Goal: Task Accomplishment & Management: Manage account settings

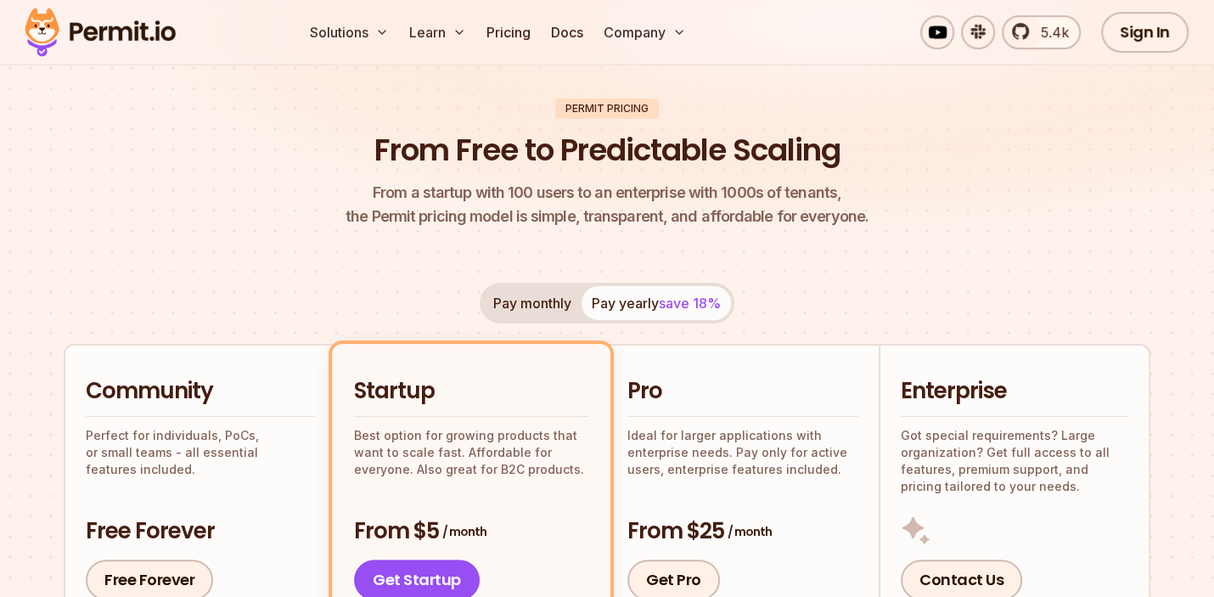
scroll to position [64, 0]
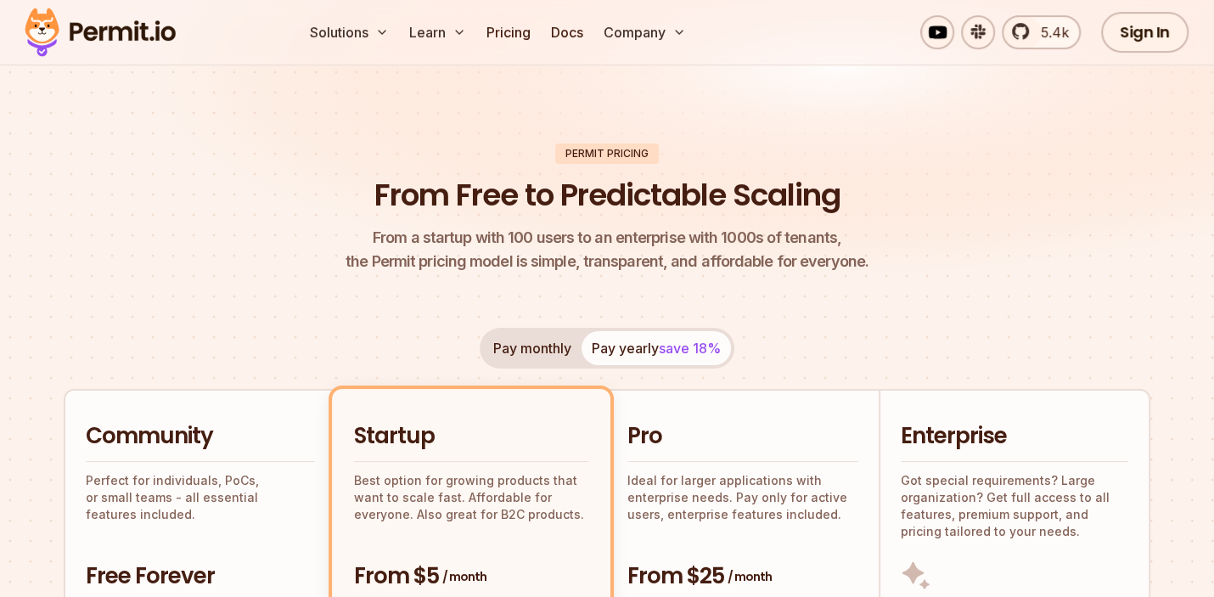
click at [261, 274] on header "Permit Pricing From Free to Predictable Scaling From a startup with 100 users t…" at bounding box center [607, 208] width 1086 height 131
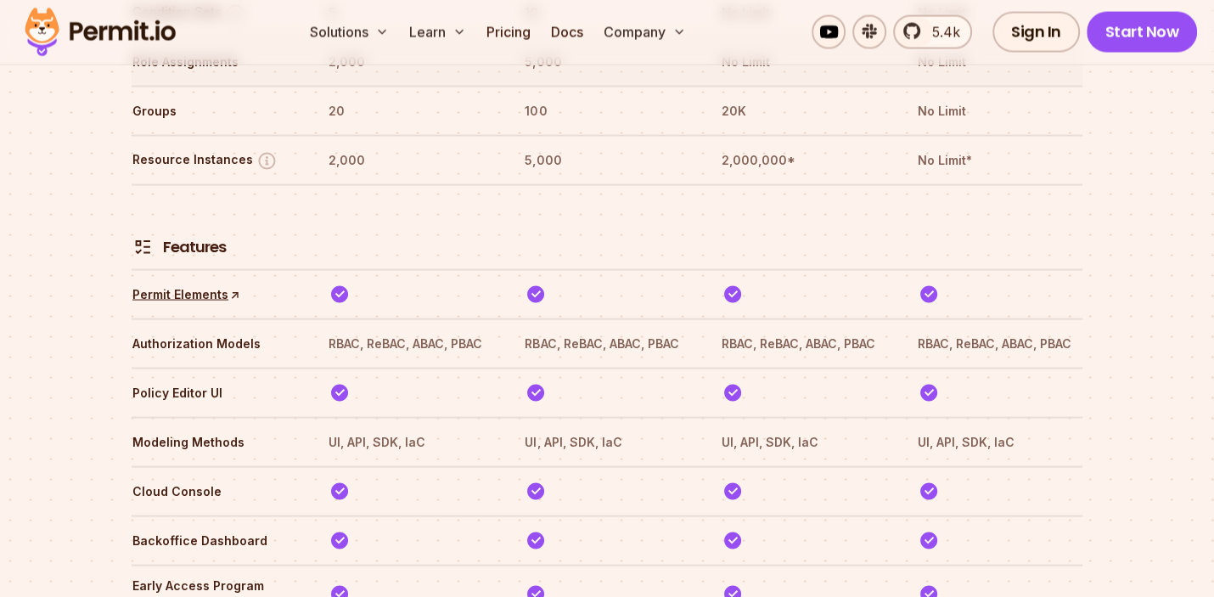
scroll to position [2483, 0]
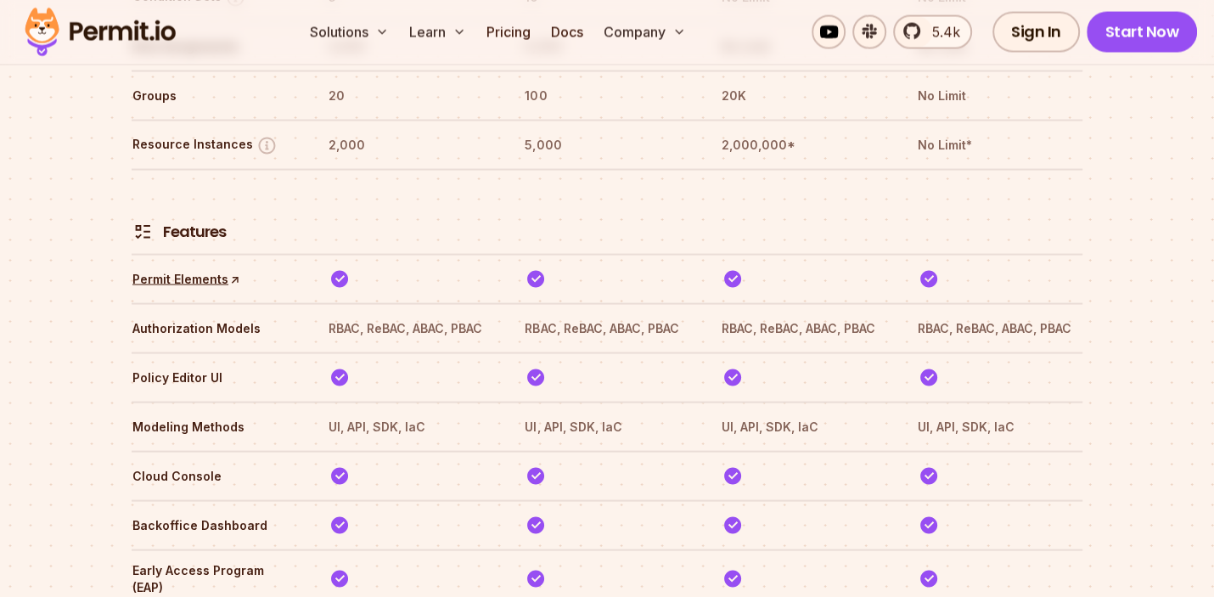
click at [126, 48] on img at bounding box center [100, 32] width 166 height 58
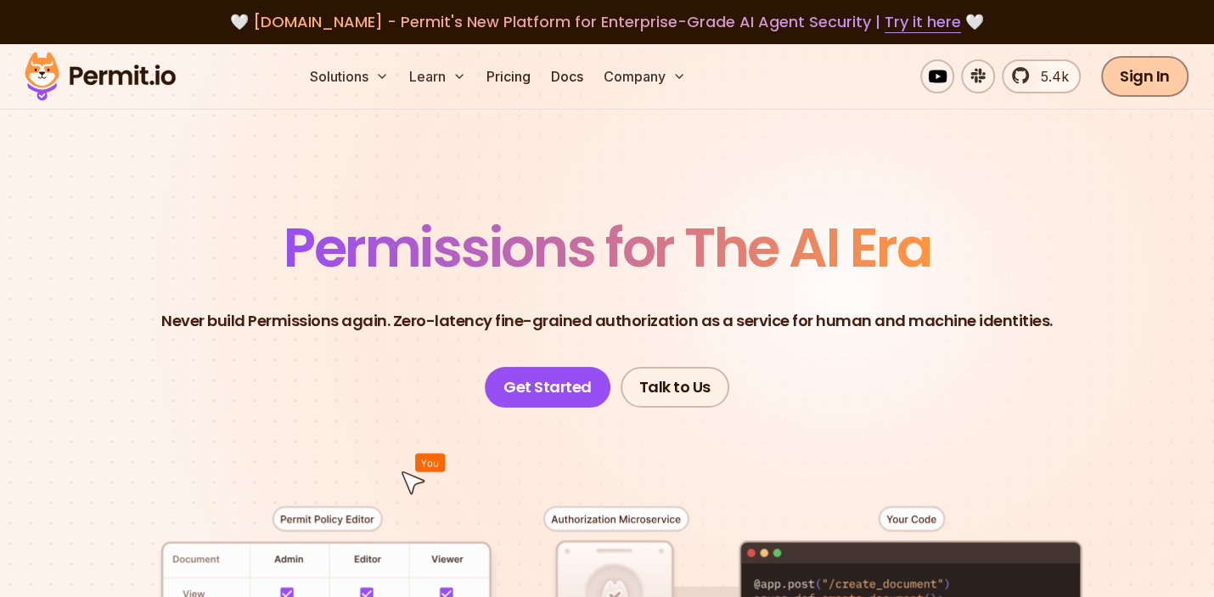
click at [1150, 85] on link "Sign In" at bounding box center [1144, 76] width 87 height 41
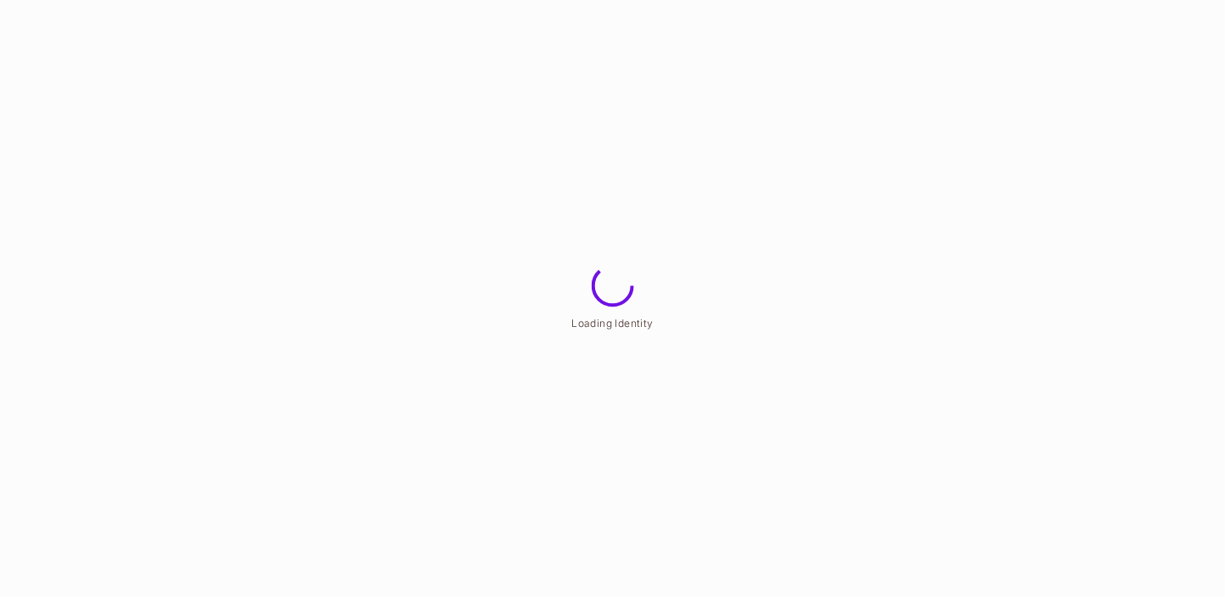
click at [725, 0] on html "Loading Identity" at bounding box center [612, 0] width 1225 height 0
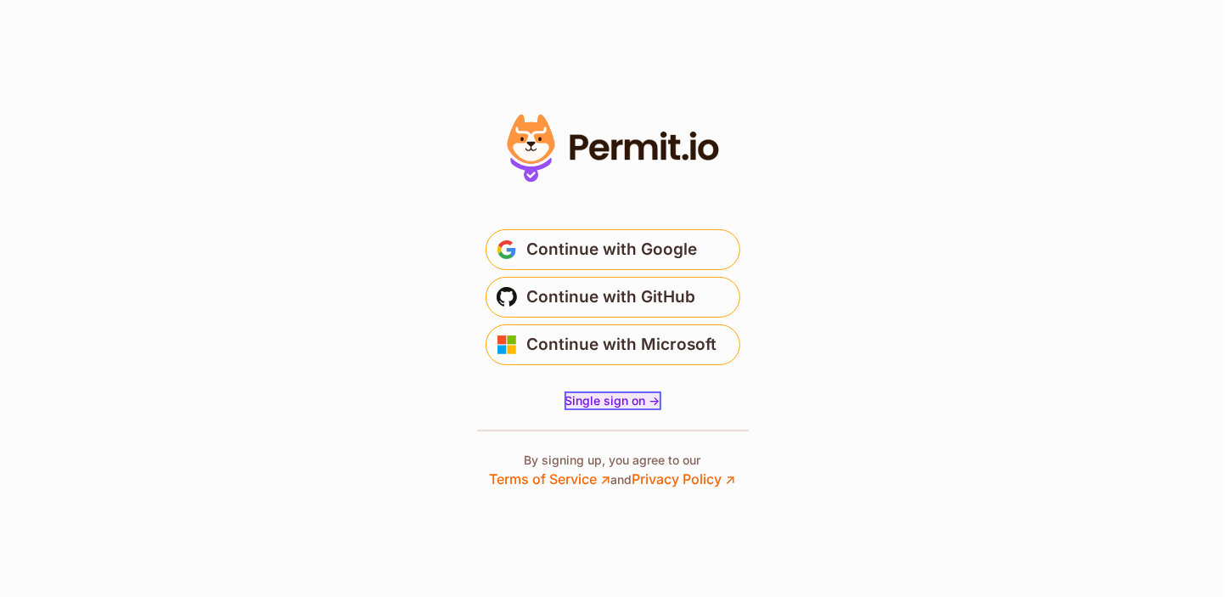
click at [626, 404] on span "Single sign on ->" at bounding box center [612, 400] width 95 height 14
click at [636, 396] on span "Single sign on ->" at bounding box center [612, 400] width 95 height 14
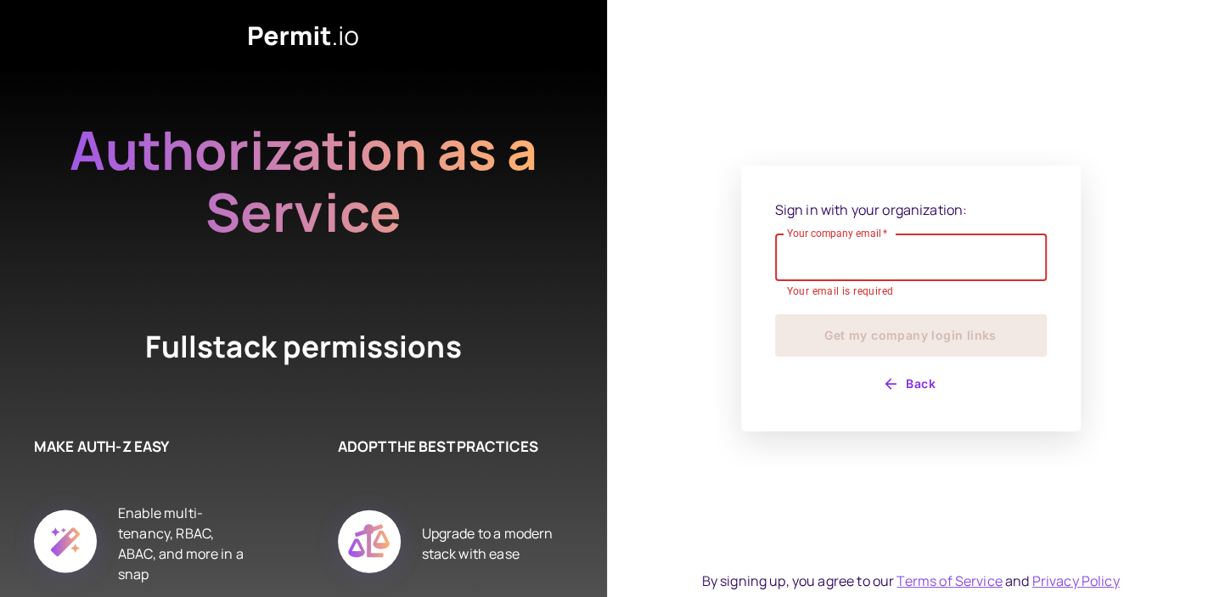
paste input "**********"
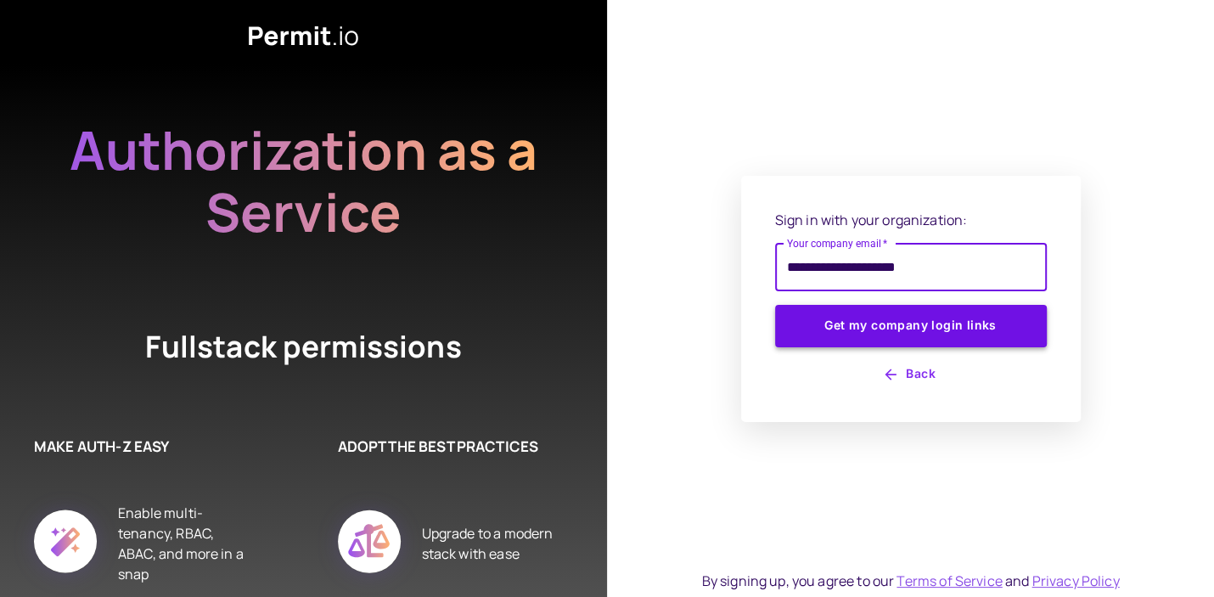
type input "**********"
click at [840, 327] on button "Get my company login links" at bounding box center [911, 326] width 272 height 42
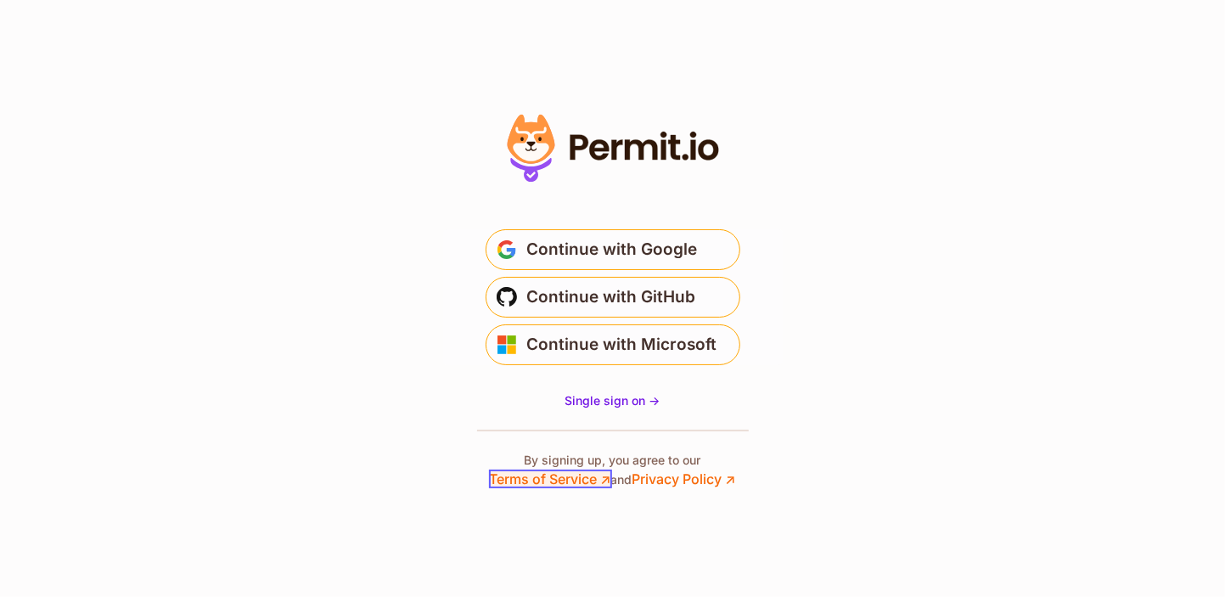
click at [565, 481] on link "Terms of Service ↗" at bounding box center [550, 478] width 121 height 17
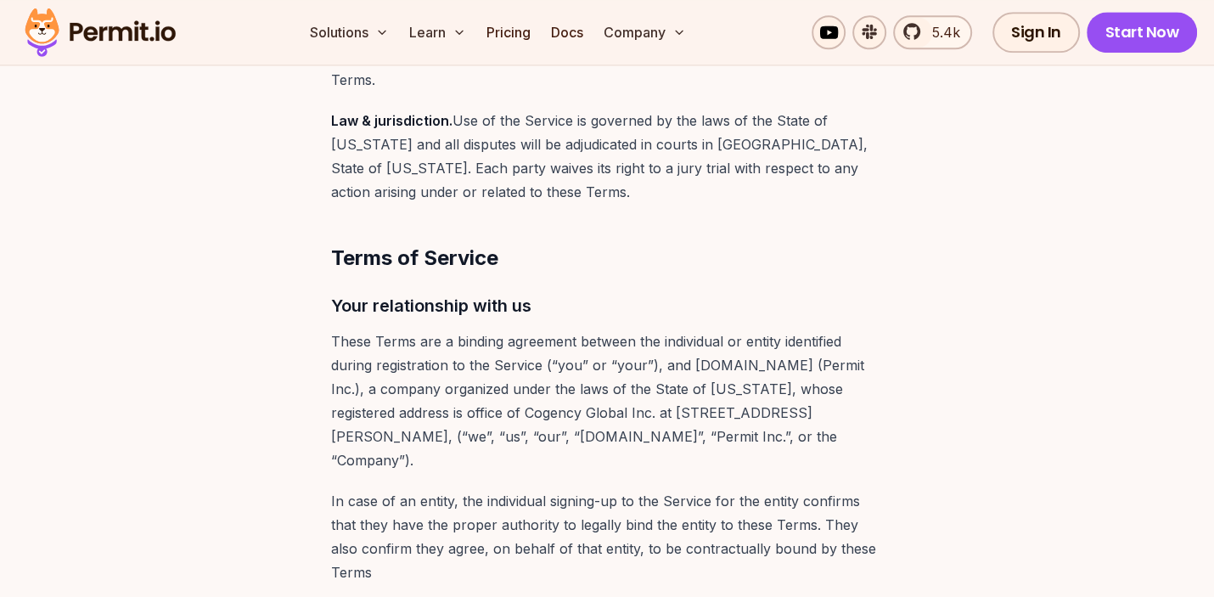
scroll to position [1648, 0]
